Goal: Task Accomplishment & Management: Complete application form

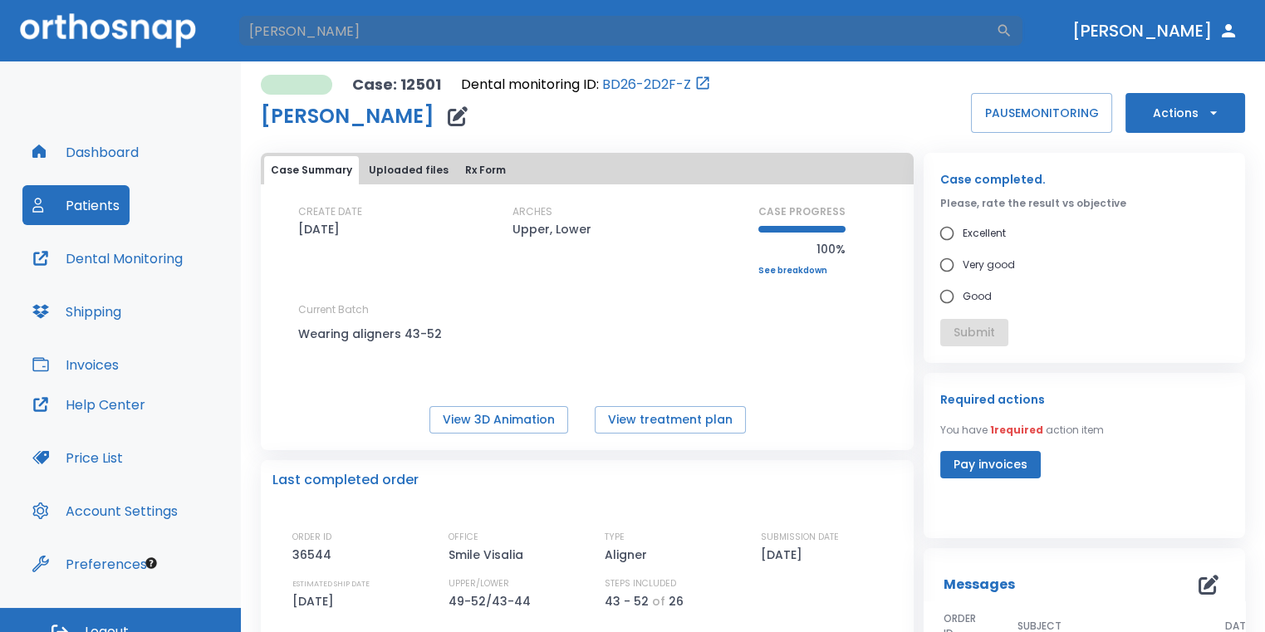
type input "[PERSON_NAME]"
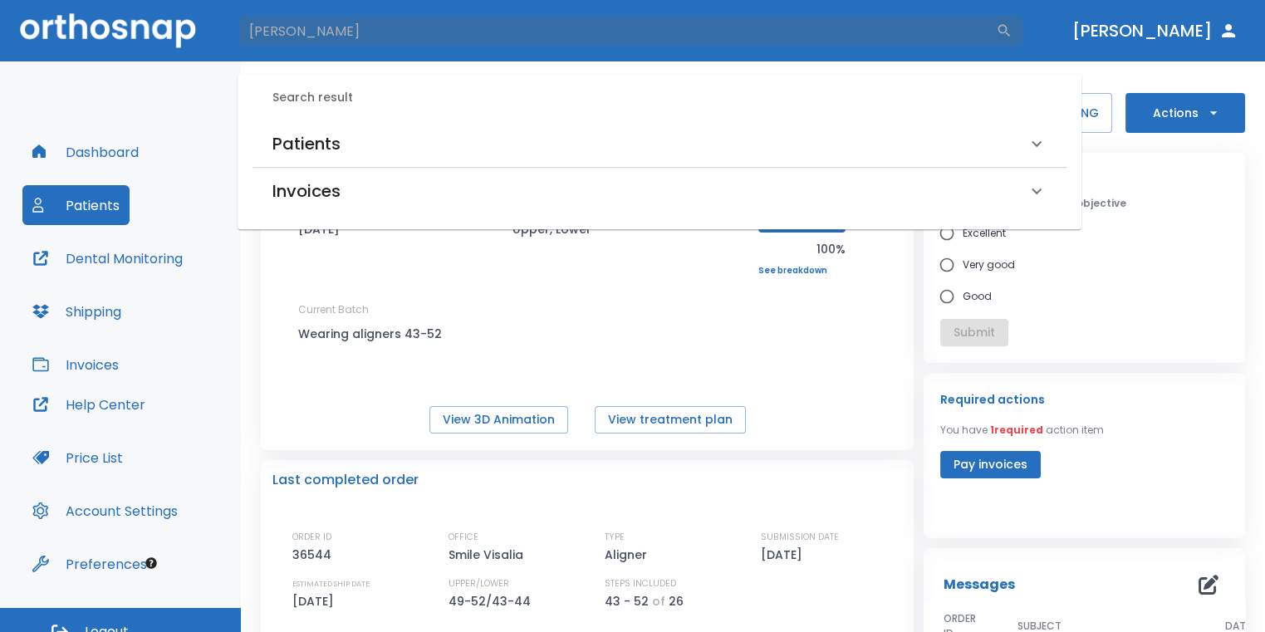
click at [551, 135] on div "Patients" at bounding box center [649, 143] width 754 height 27
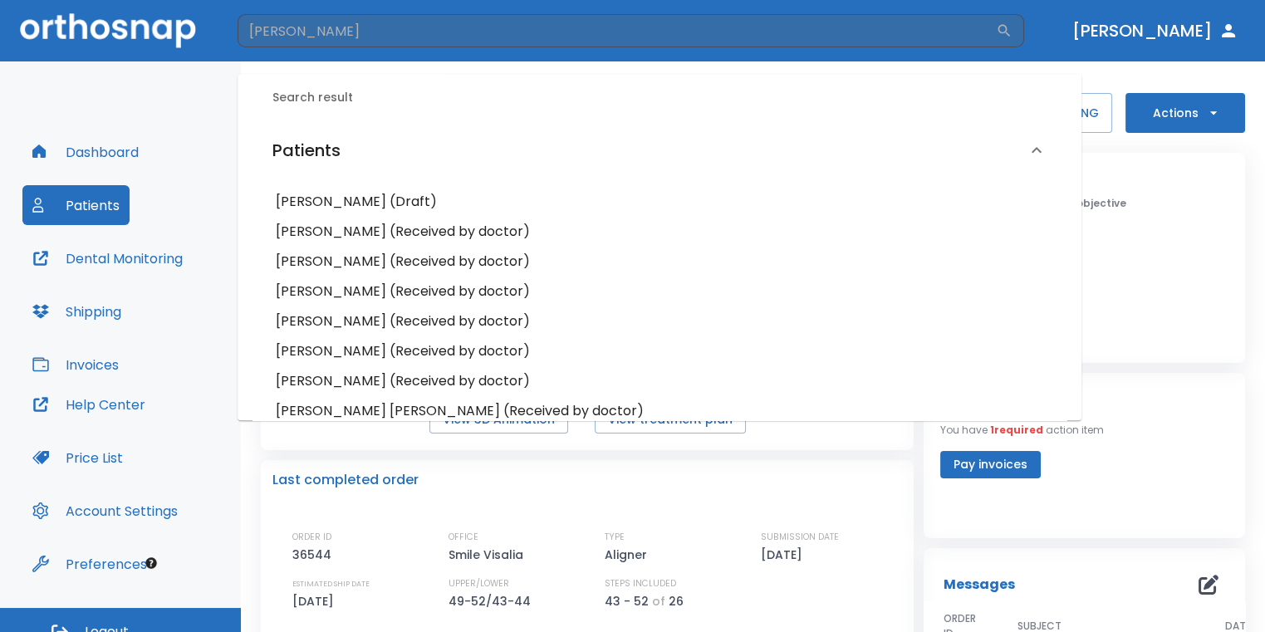
click at [359, 289] on h6 "Jasmine Chavez (Received by doctor)" at bounding box center [660, 291] width 768 height 23
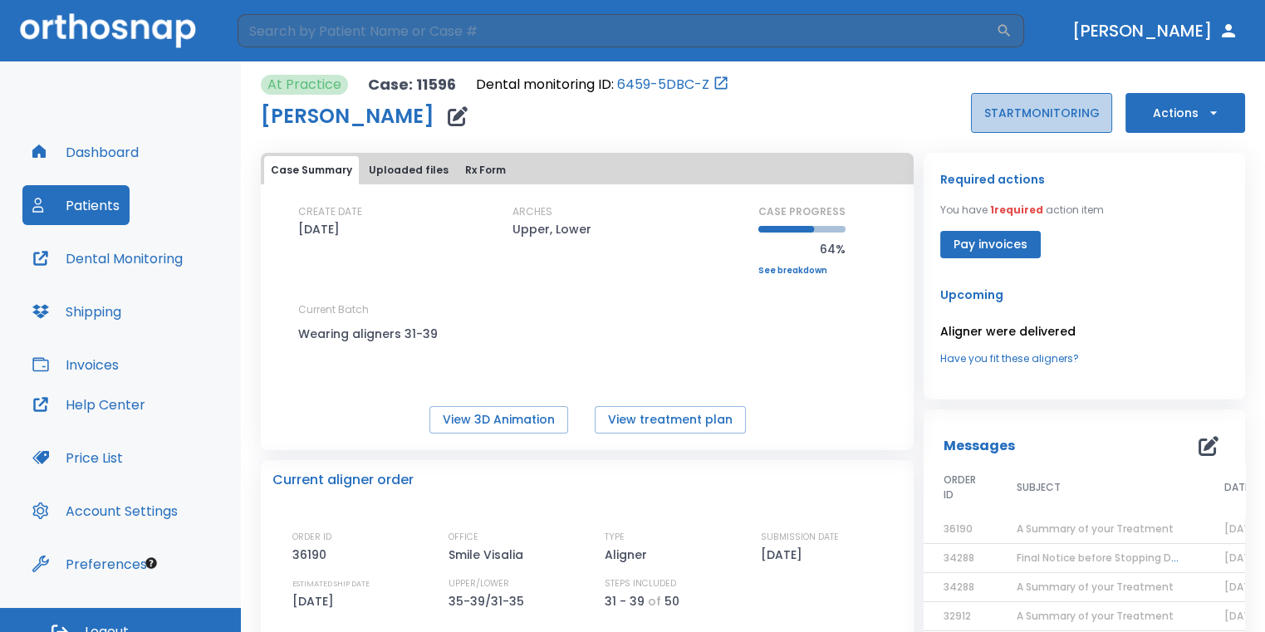
click at [1077, 105] on button "START MONITORING" at bounding box center [1041, 113] width 141 height 40
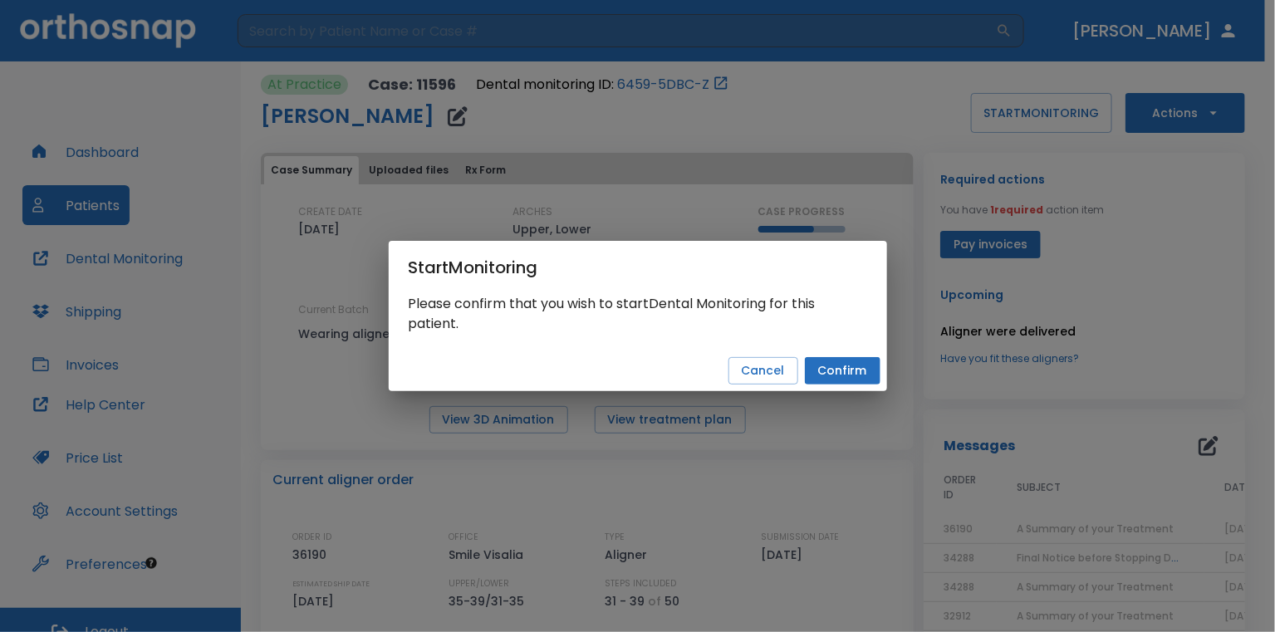
click at [860, 366] on button "Confirm" at bounding box center [843, 370] width 76 height 27
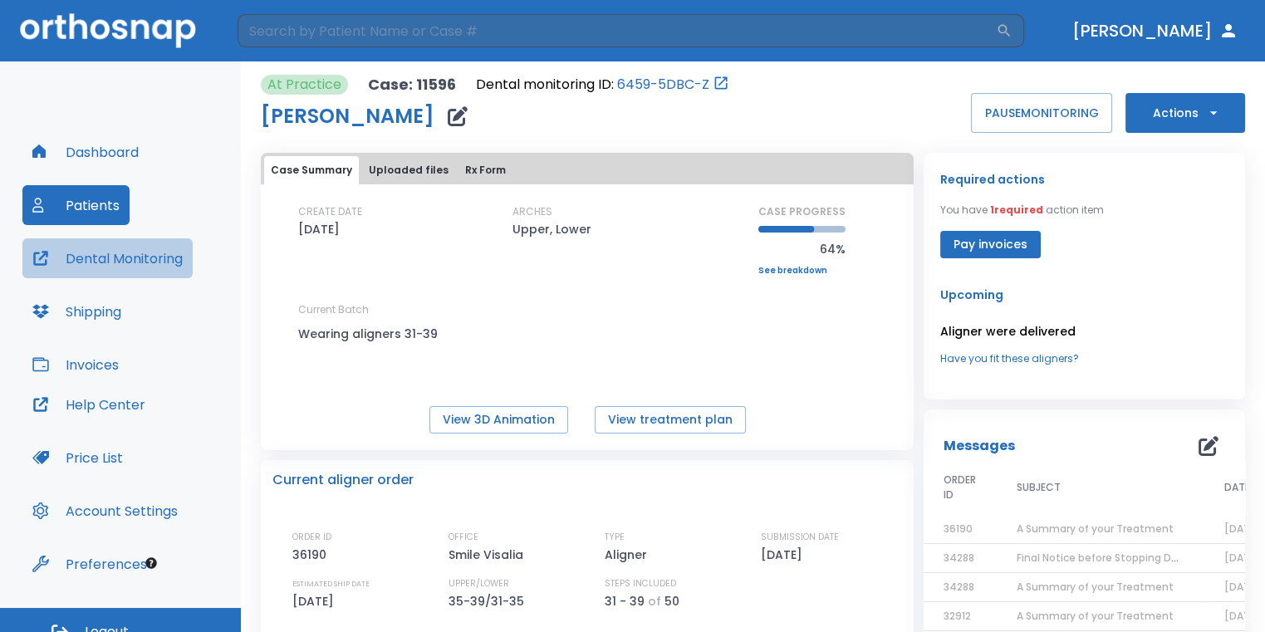
click at [91, 265] on button "Dental Monitoring" at bounding box center [107, 258] width 170 height 40
click at [712, 421] on button "View treatment plan" at bounding box center [670, 419] width 151 height 27
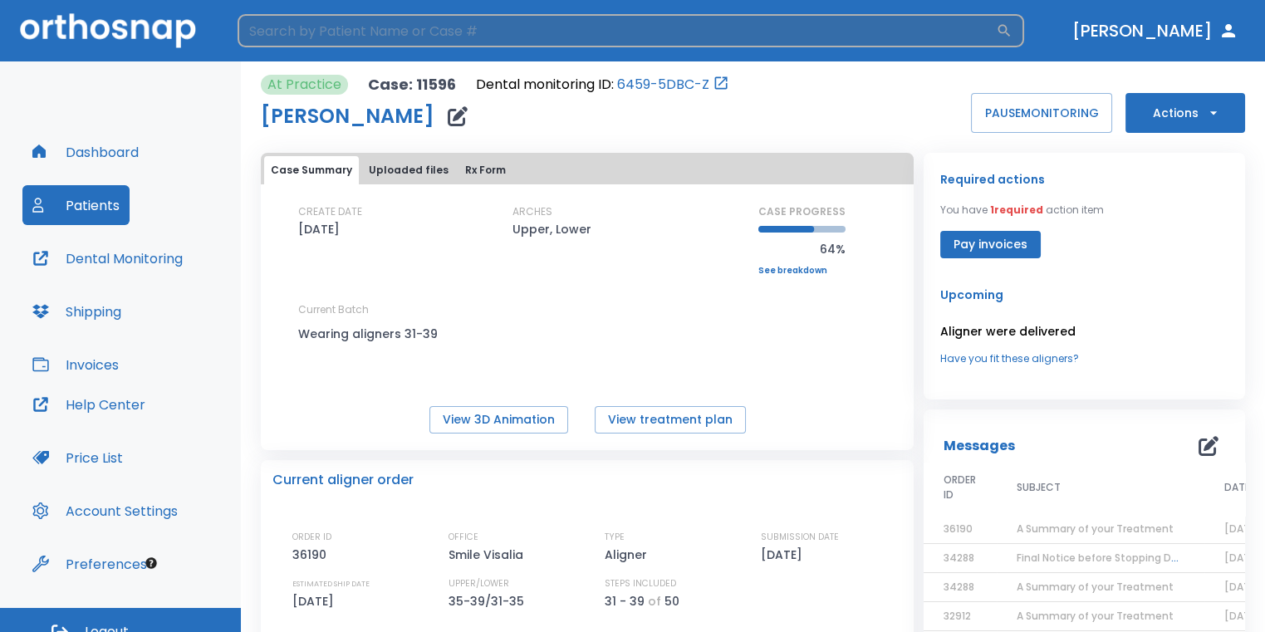
click at [472, 23] on input "search" at bounding box center [617, 30] width 758 height 33
type input "MASON"
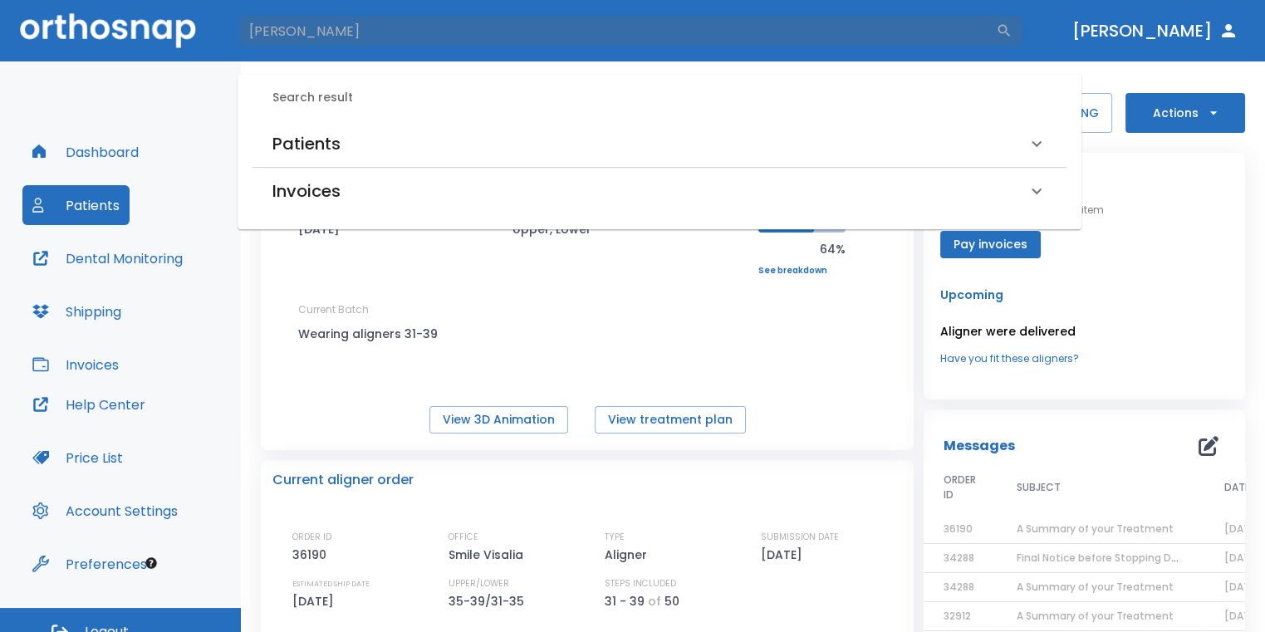
click at [364, 145] on div "Patients" at bounding box center [649, 143] width 754 height 27
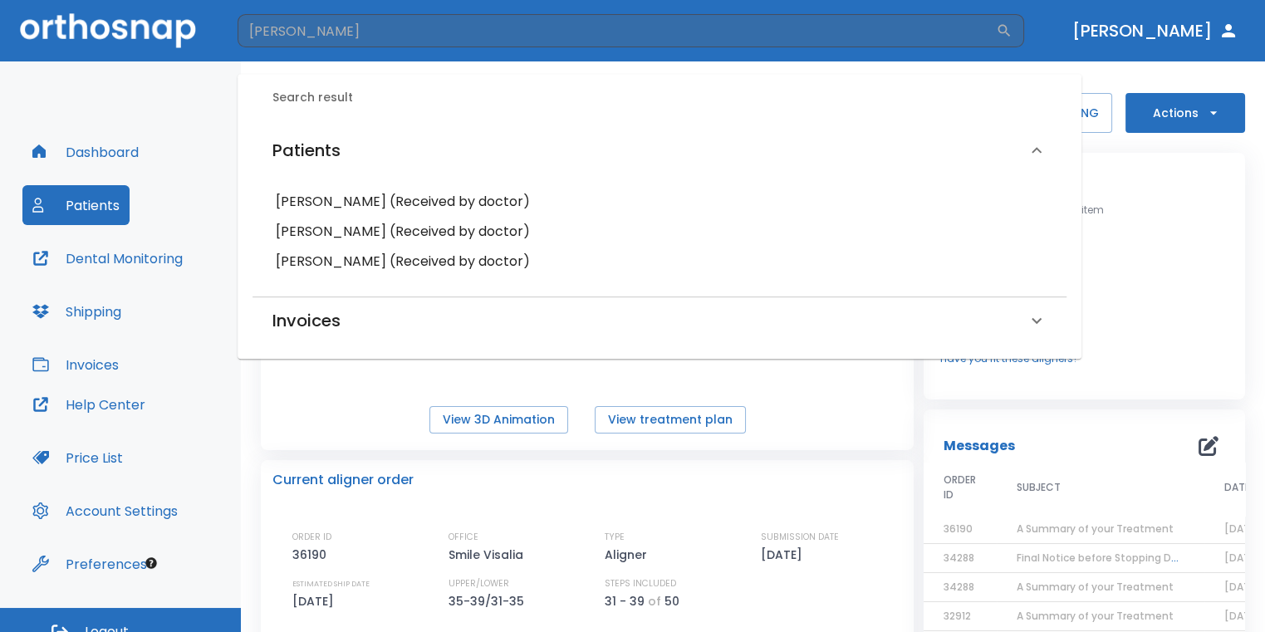
click at [379, 234] on h6 "Amelia Mason (Received by doctor)" at bounding box center [660, 231] width 768 height 23
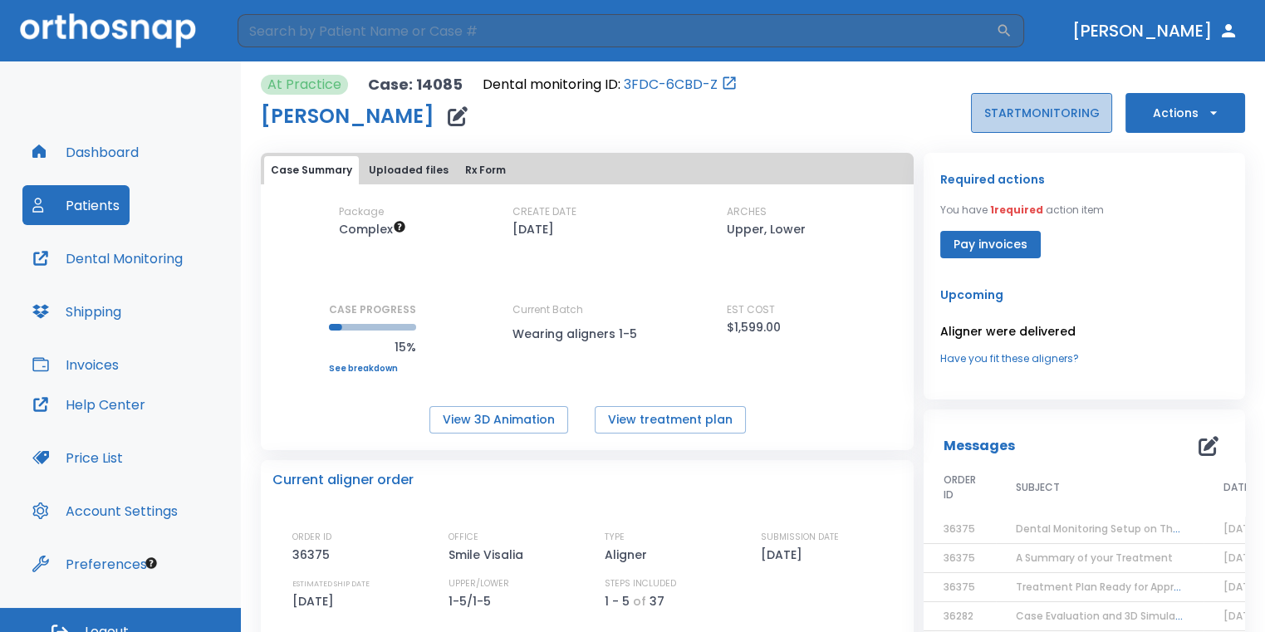
click at [1029, 118] on button "START MONITORING" at bounding box center [1041, 113] width 141 height 40
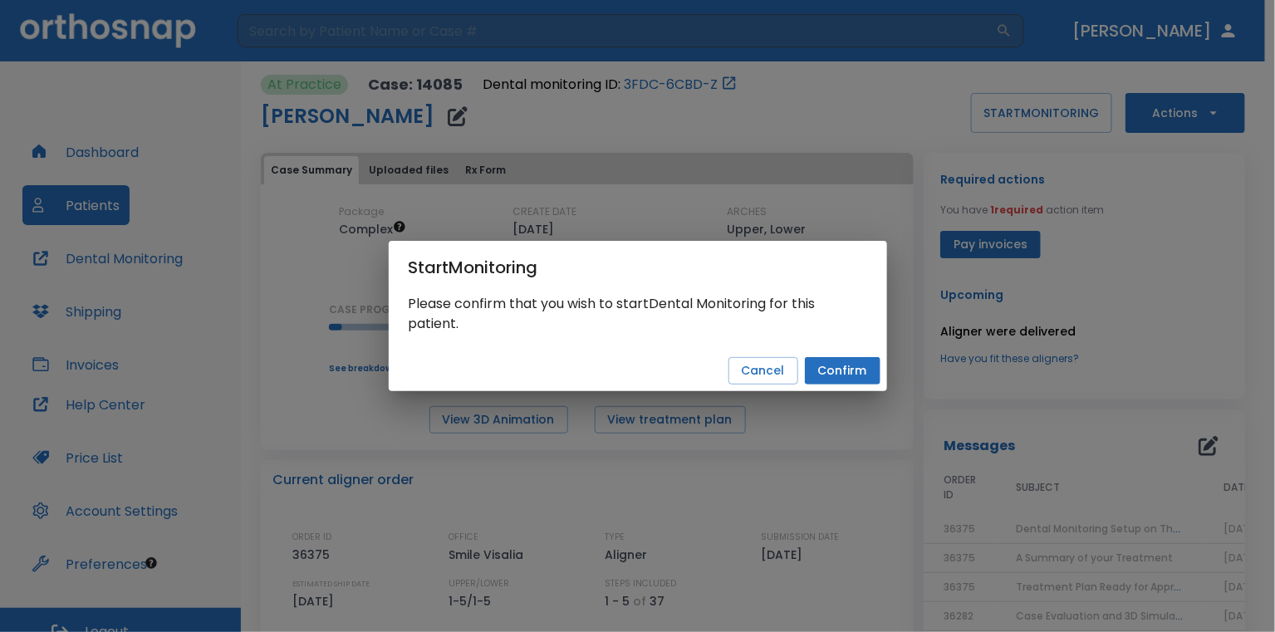
click at [847, 381] on button "Confirm" at bounding box center [843, 370] width 76 height 27
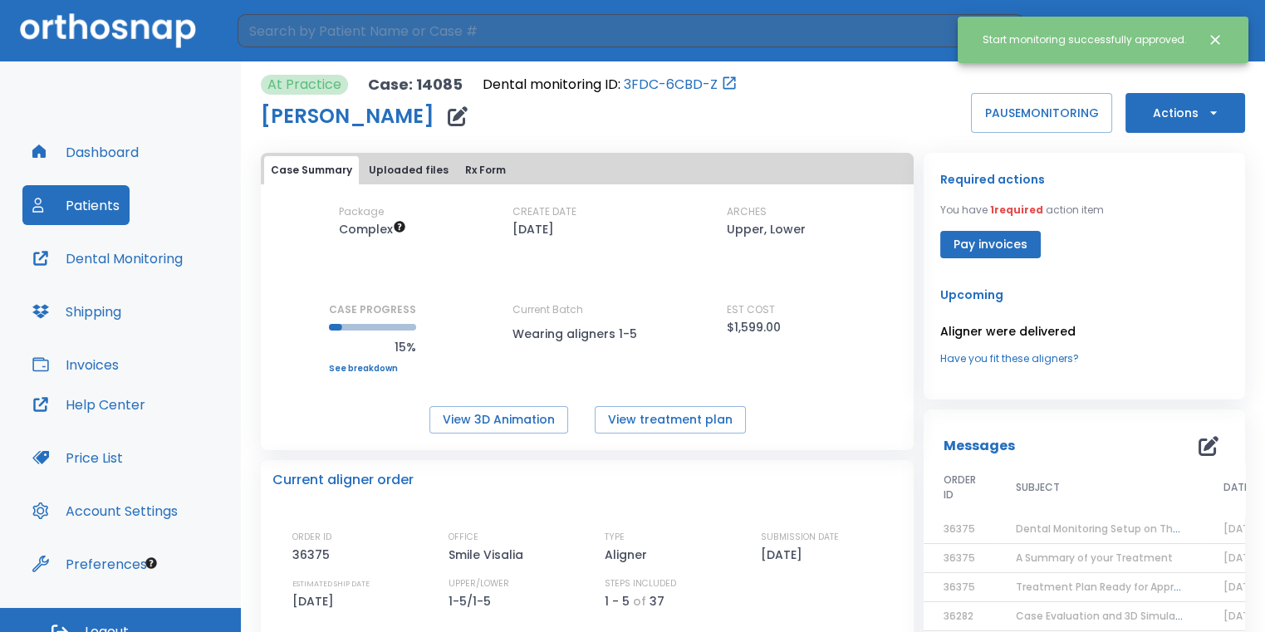
click at [1166, 242] on div "Required actions You have 1 required action item Pay invoices" at bounding box center [1084, 213] width 288 height 89
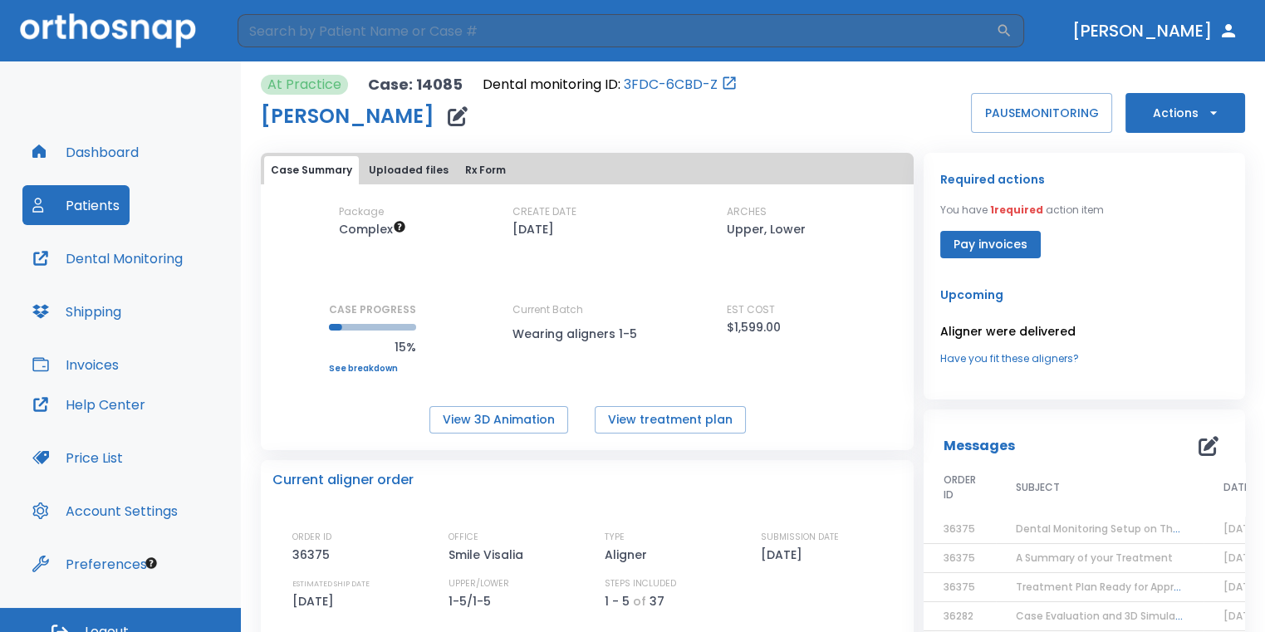
click at [373, 164] on button "Uploaded files" at bounding box center [408, 170] width 93 height 28
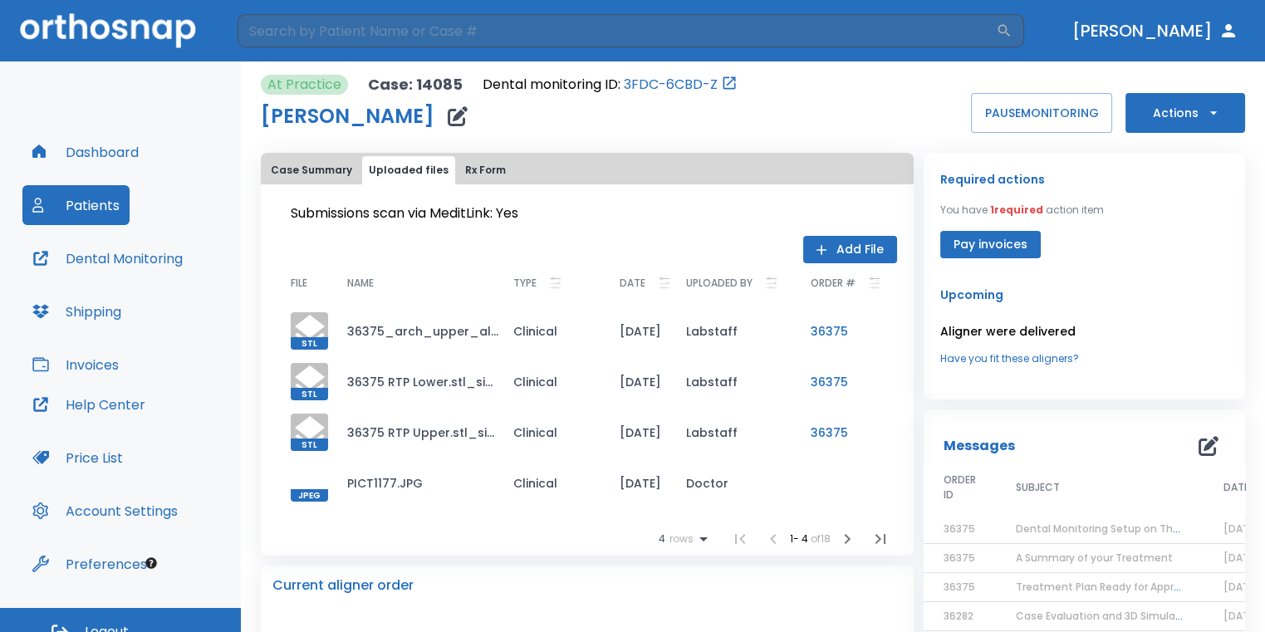
click at [318, 485] on div at bounding box center [309, 482] width 37 height 37
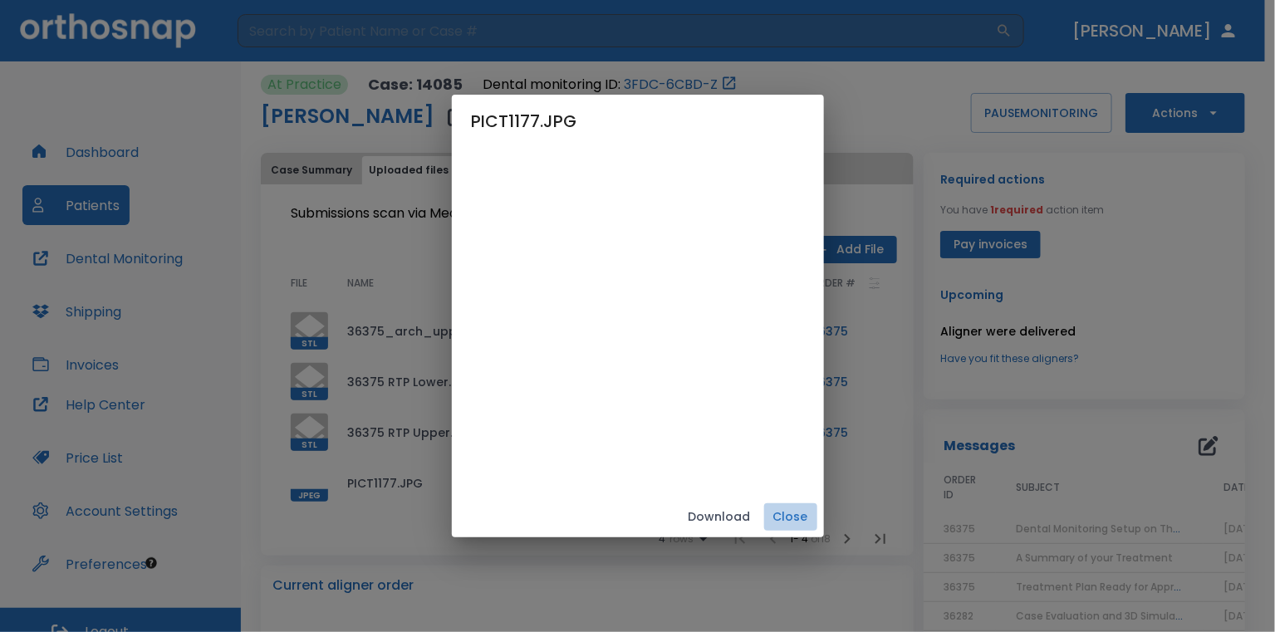
click at [817, 517] on button "Close" at bounding box center [790, 516] width 53 height 27
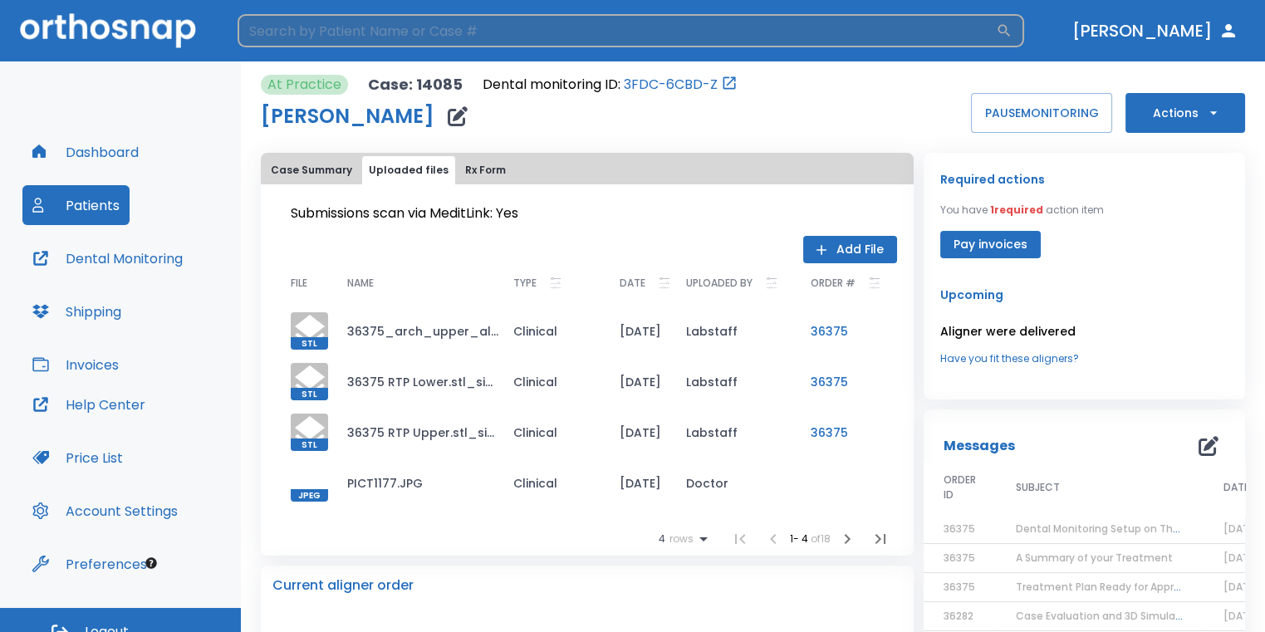
click at [400, 41] on input "search" at bounding box center [617, 30] width 758 height 33
type input "ISAAC"
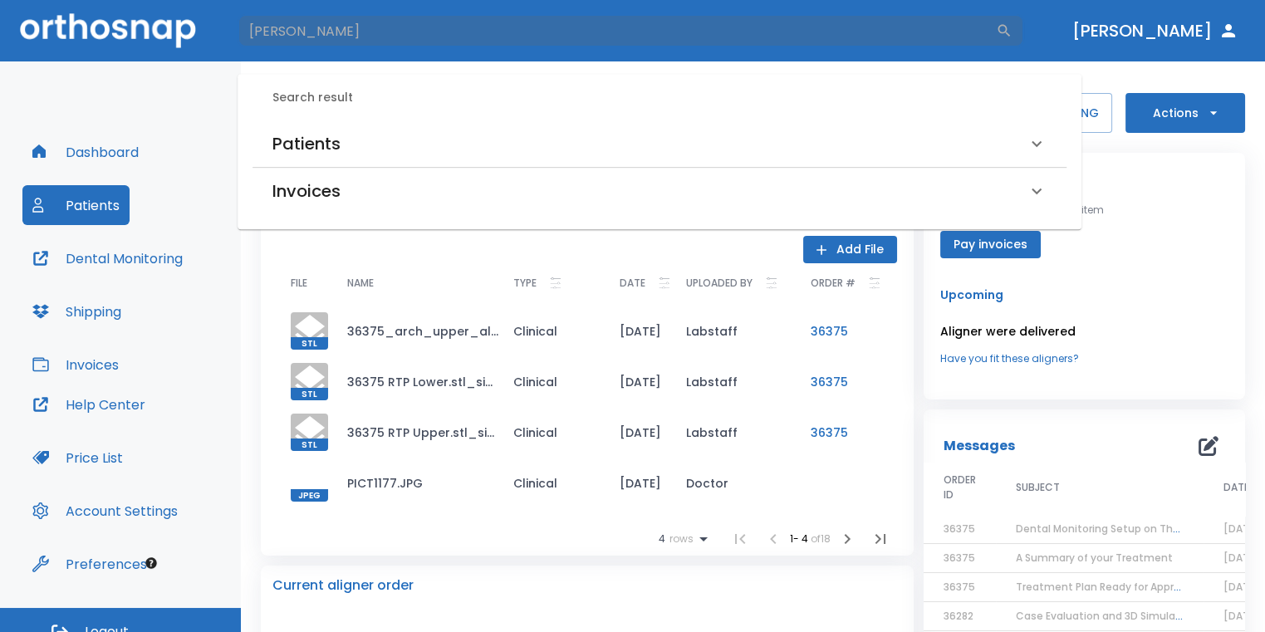
click at [388, 146] on div "Patients" at bounding box center [649, 143] width 754 height 27
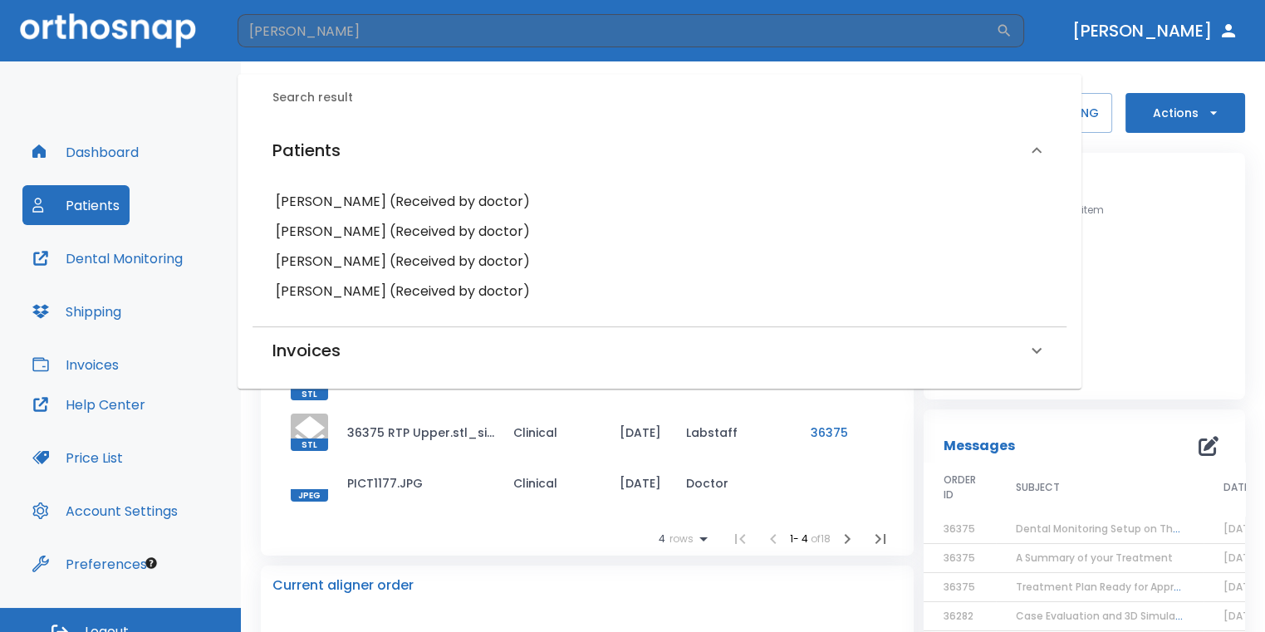
click at [423, 192] on h6 "Isaac Perez (Received by doctor)" at bounding box center [660, 201] width 768 height 23
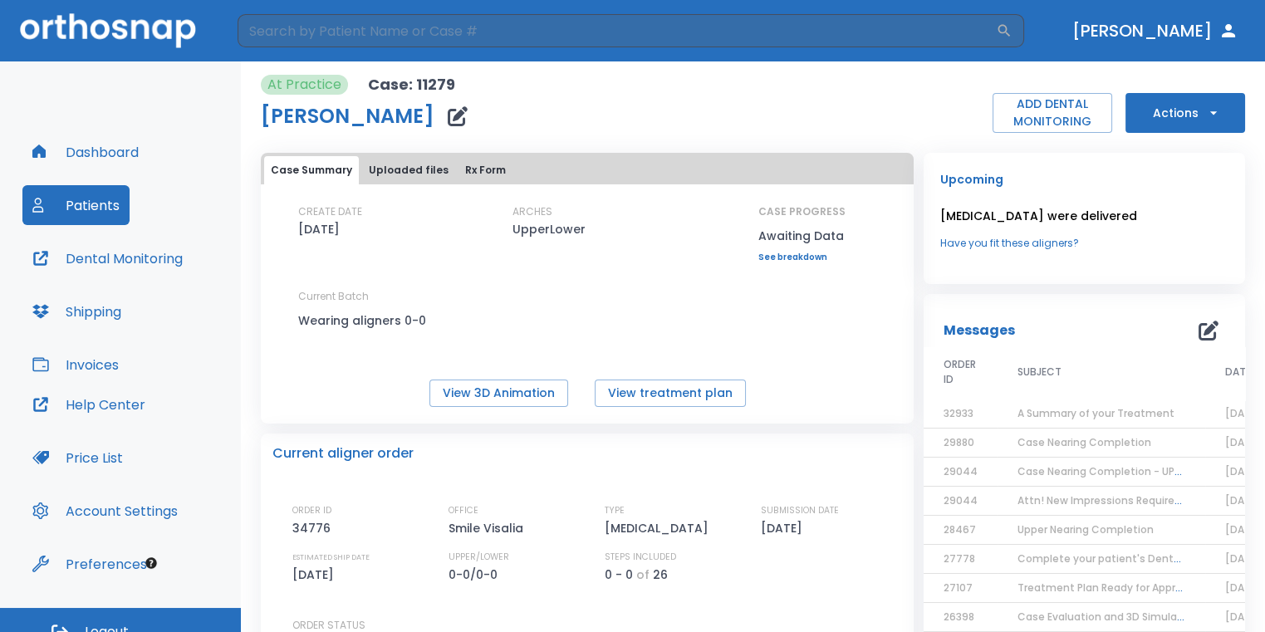
click at [1170, 128] on button "Actions" at bounding box center [1186, 113] width 120 height 40
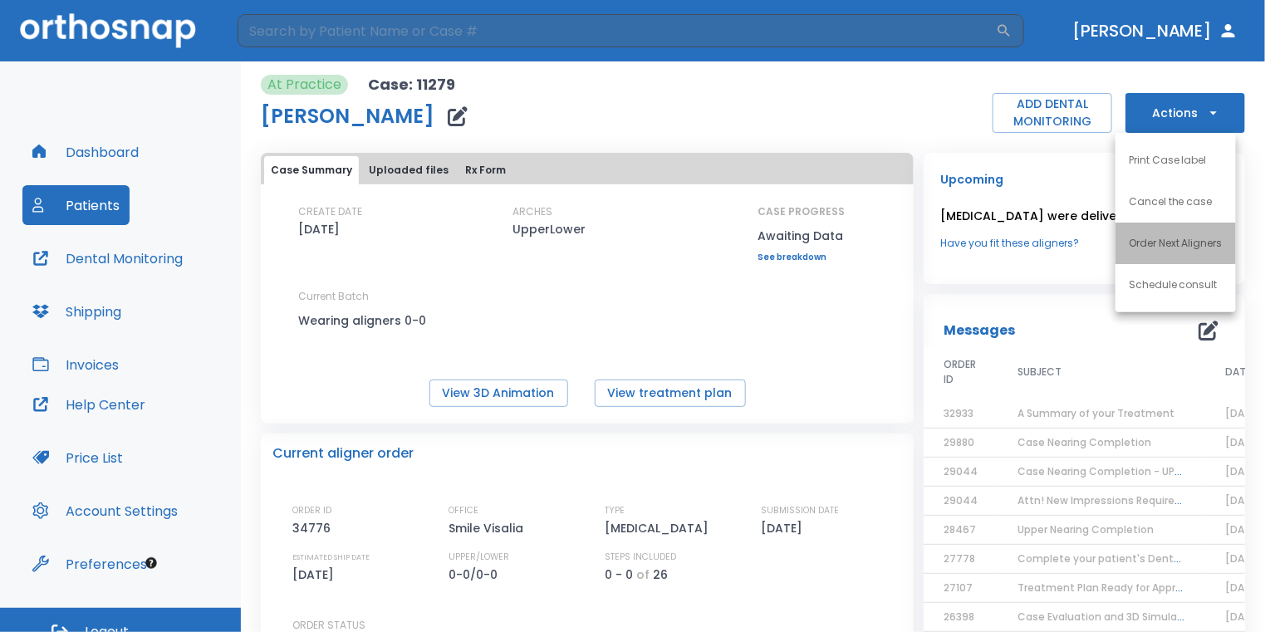
click at [1177, 257] on li "Order Next Aligners" at bounding box center [1176, 244] width 120 height 42
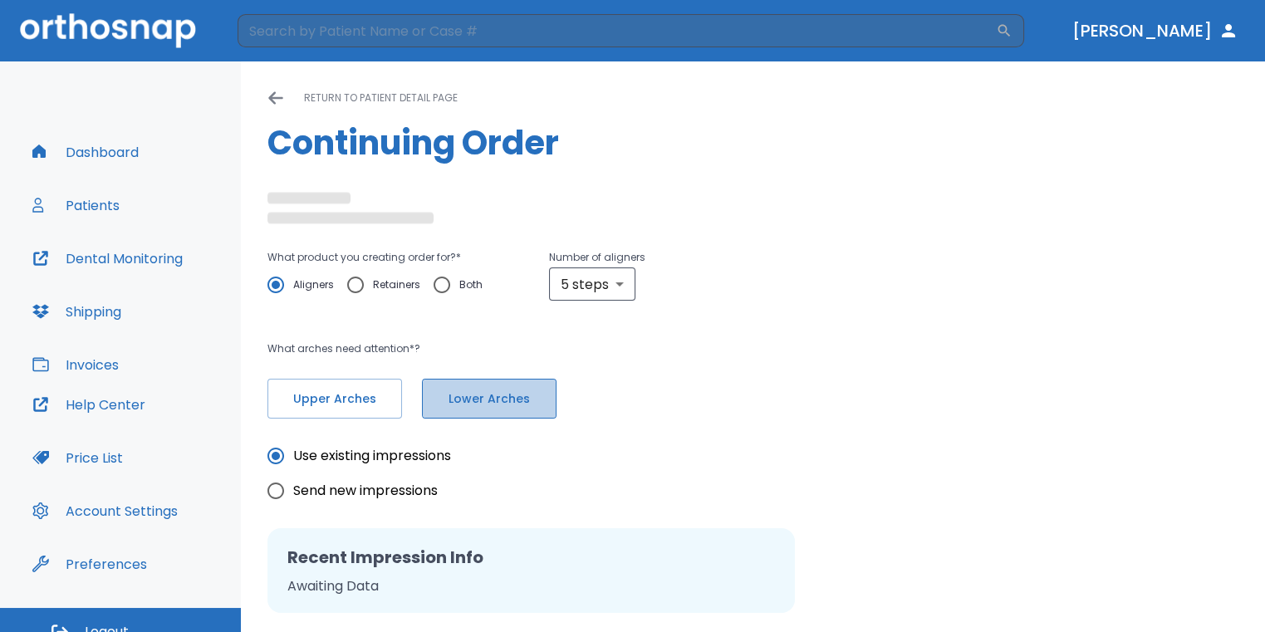
click at [482, 410] on button "Lower Arches" at bounding box center [489, 399] width 135 height 40
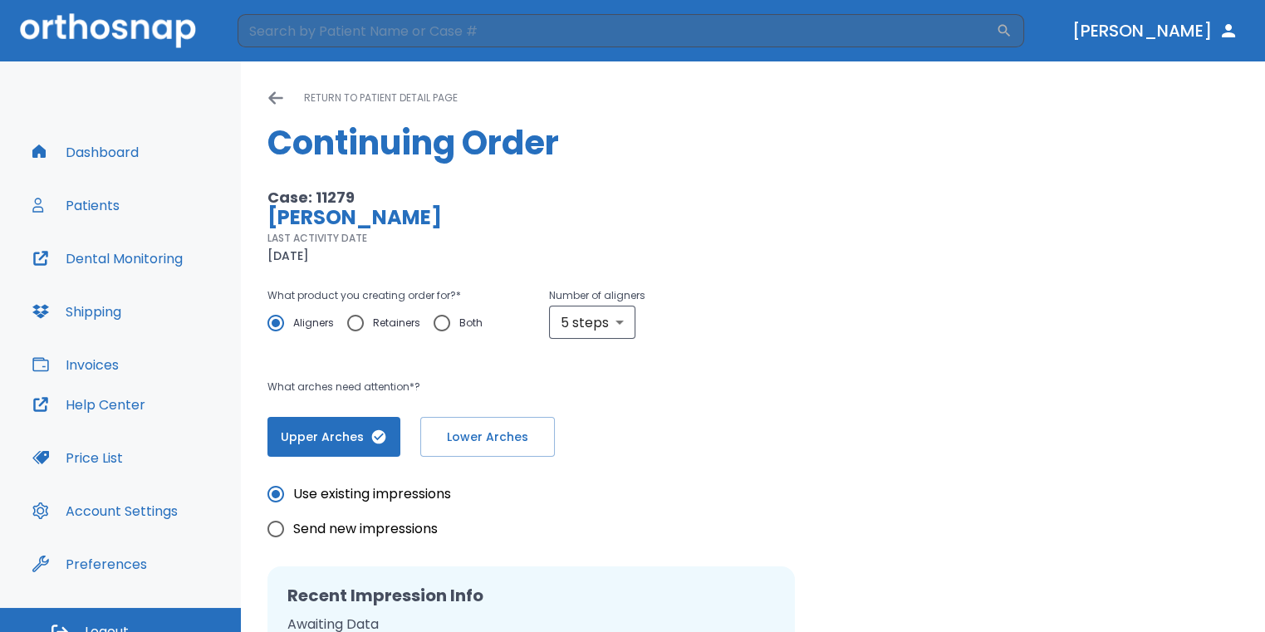
click at [356, 321] on input "Retainers" at bounding box center [355, 323] width 35 height 35
radio input "true"
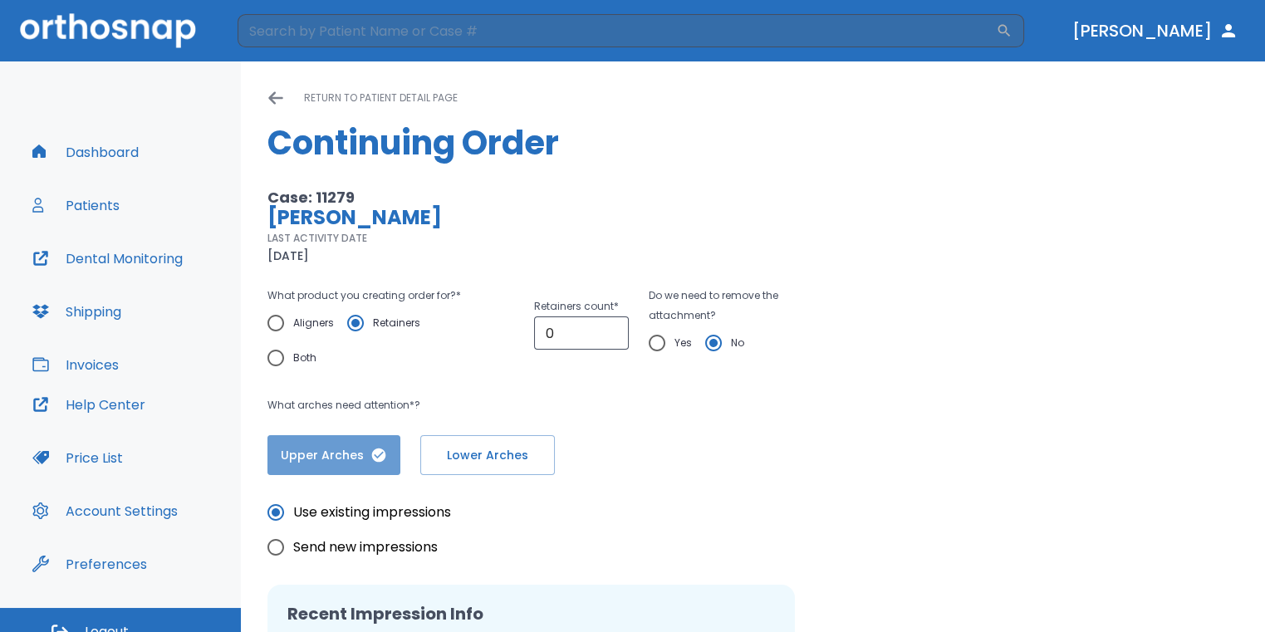
click at [357, 454] on span "Upper Arches" at bounding box center [334, 455] width 100 height 17
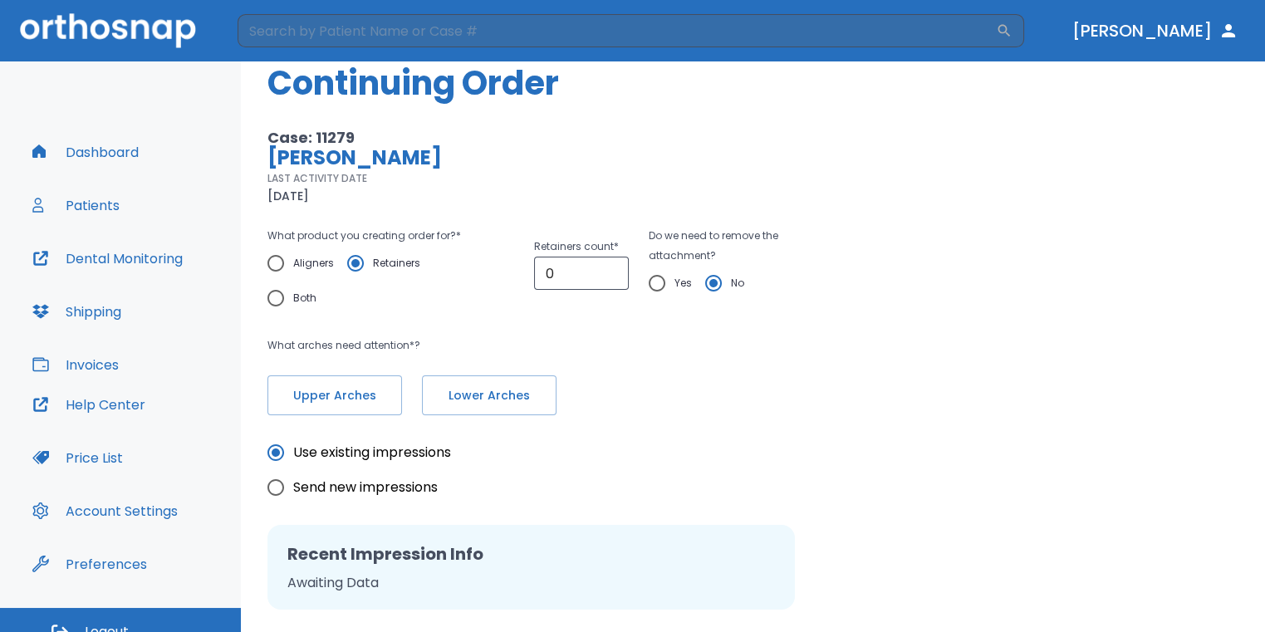
scroll to position [83, 0]
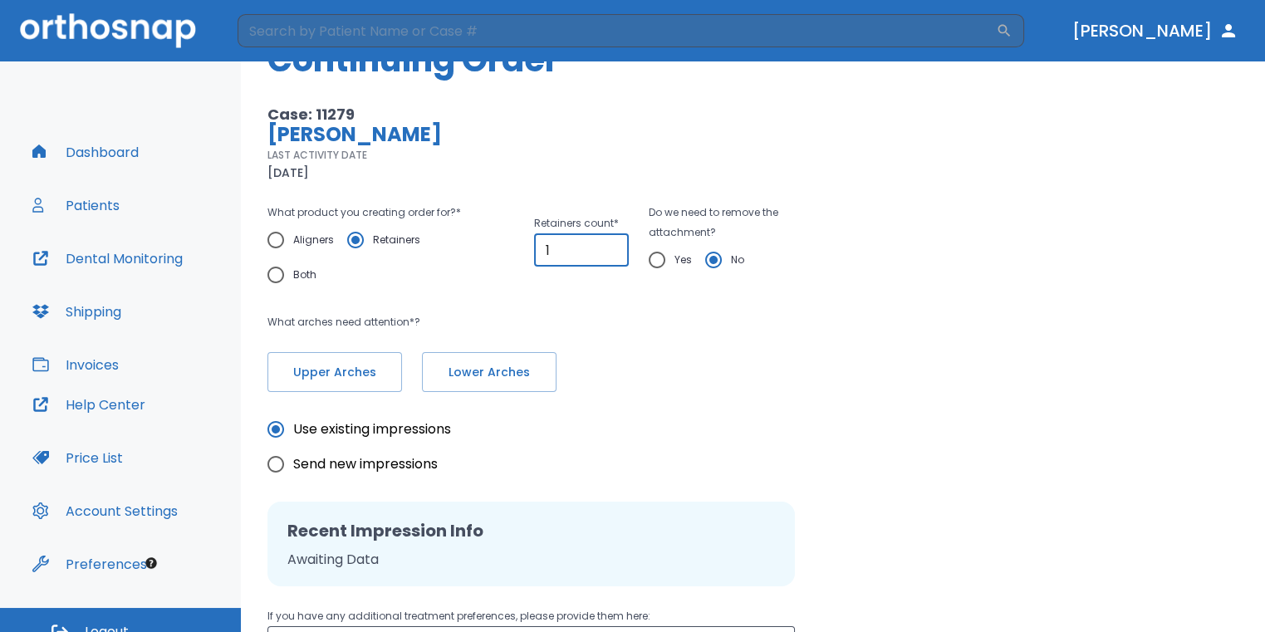
type input "1"
click at [607, 242] on input "1" at bounding box center [581, 249] width 95 height 33
click at [645, 261] on input "Yes" at bounding box center [657, 260] width 35 height 35
radio input "true"
click at [712, 260] on input "No" at bounding box center [713, 260] width 35 height 35
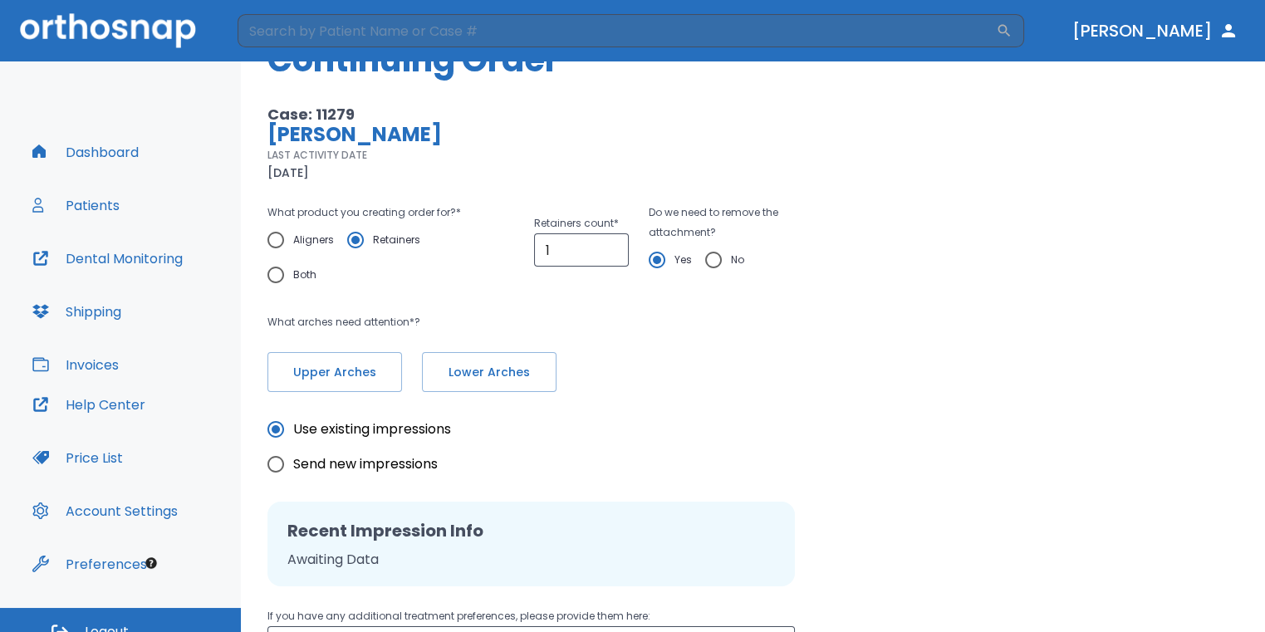
radio input "true"
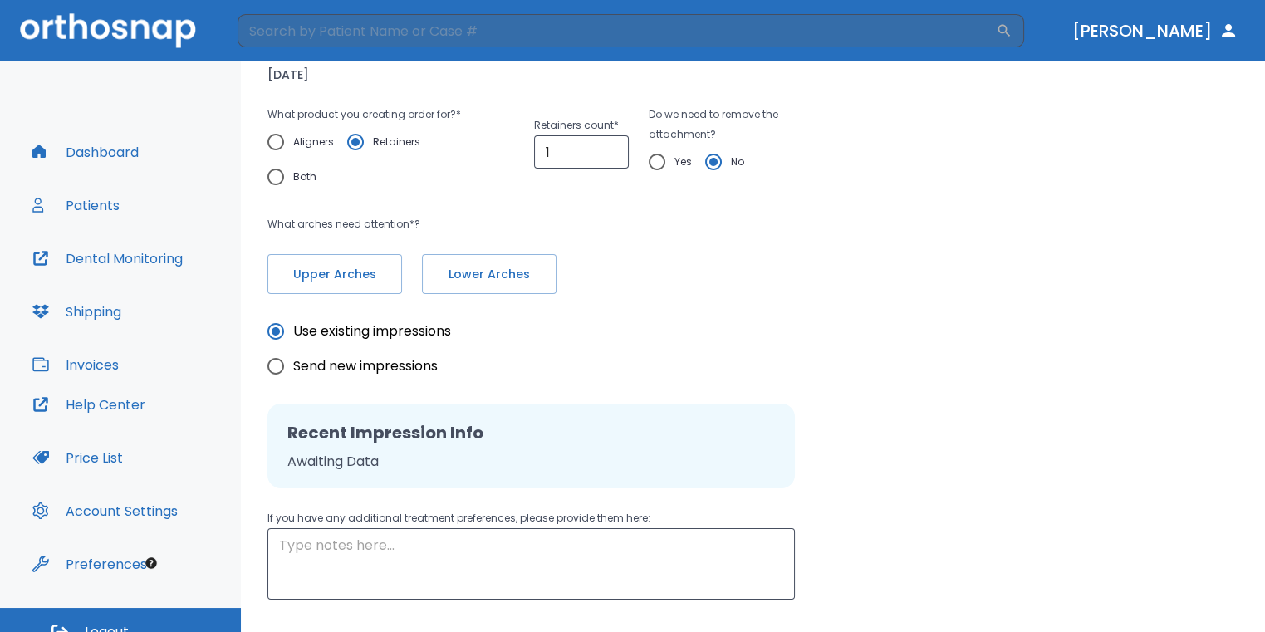
scroll to position [281, 0]
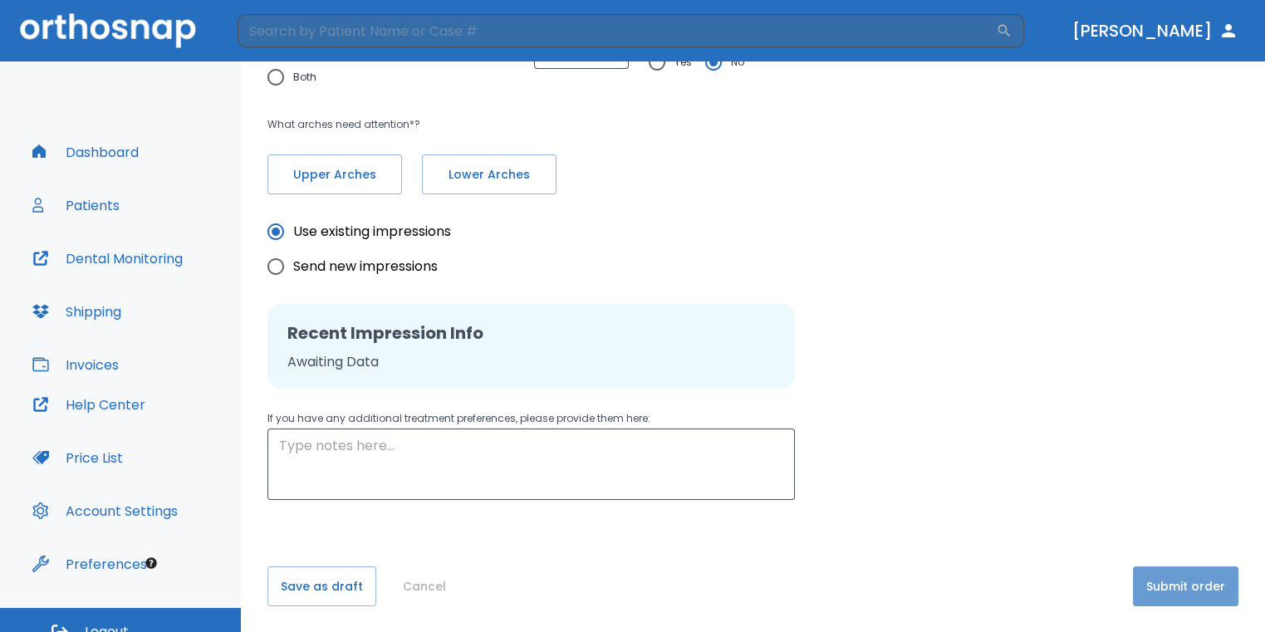
click at [1180, 581] on button "Submit order" at bounding box center [1186, 587] width 106 height 40
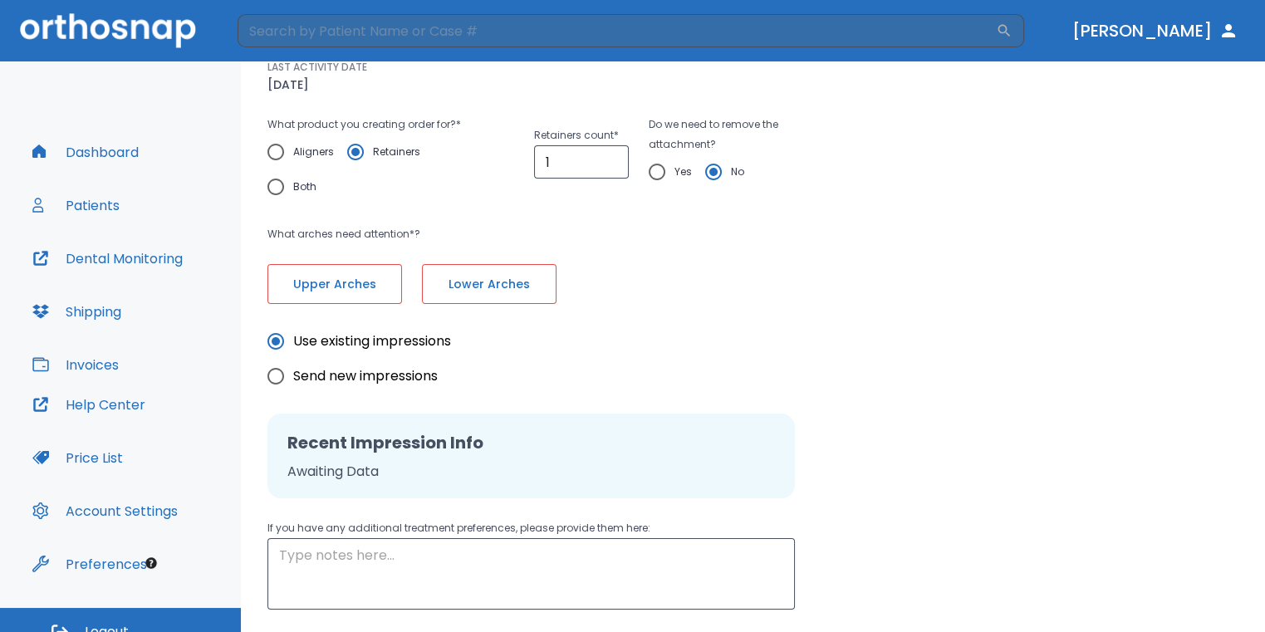
scroll to position [0, 0]
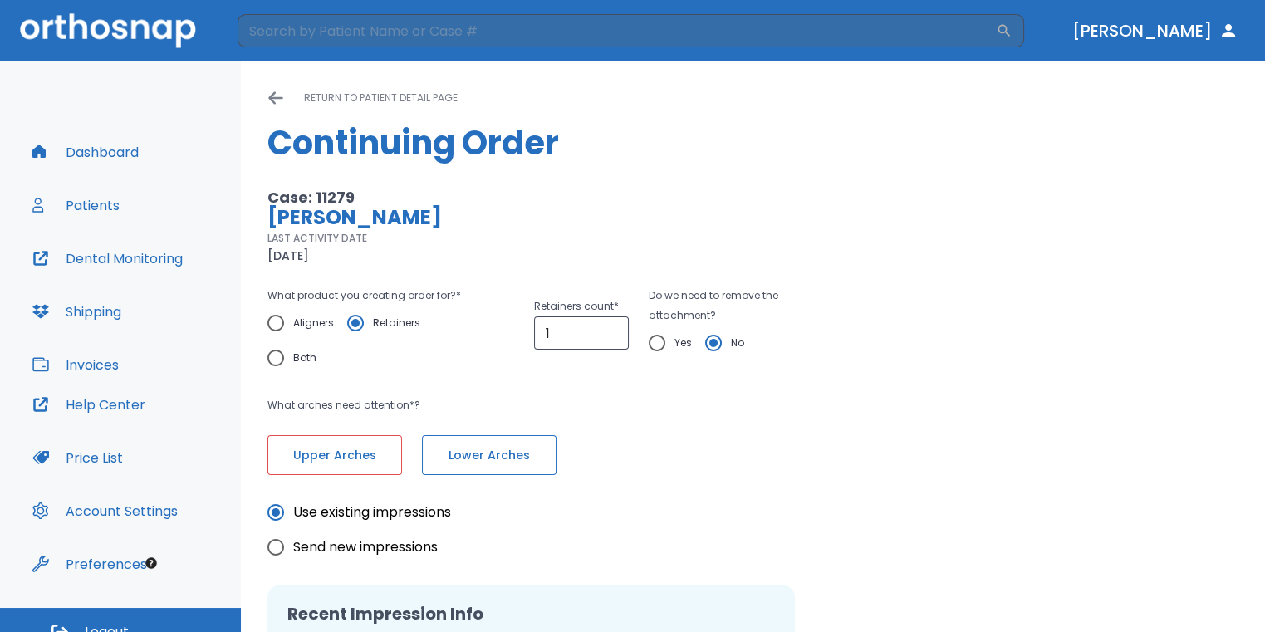
click at [444, 450] on span "Lower Arches" at bounding box center [489, 455] width 100 height 17
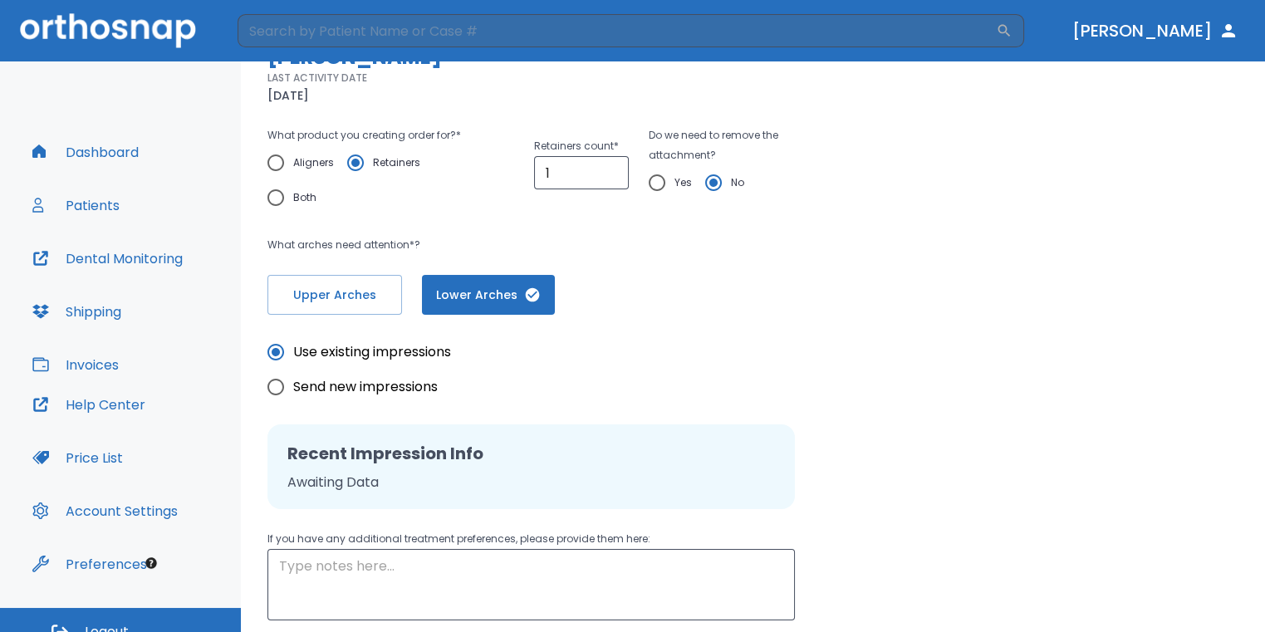
scroll to position [281, 0]
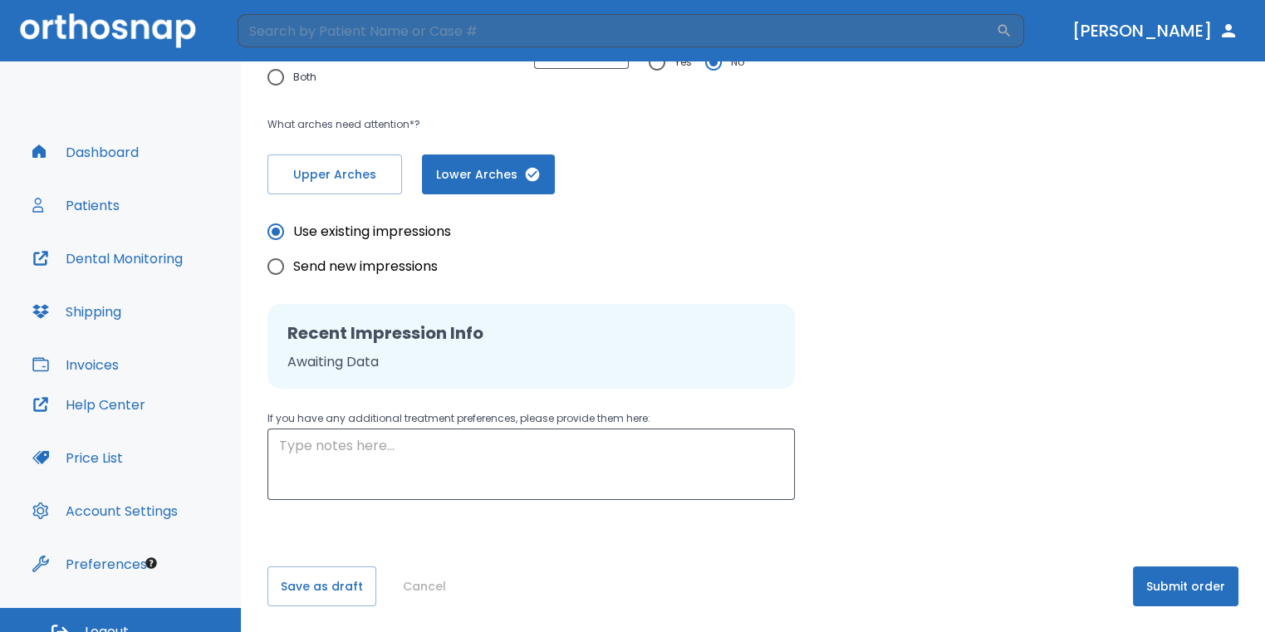
click at [1186, 591] on button "Submit order" at bounding box center [1186, 587] width 106 height 40
